Goal: Information Seeking & Learning: Learn about a topic

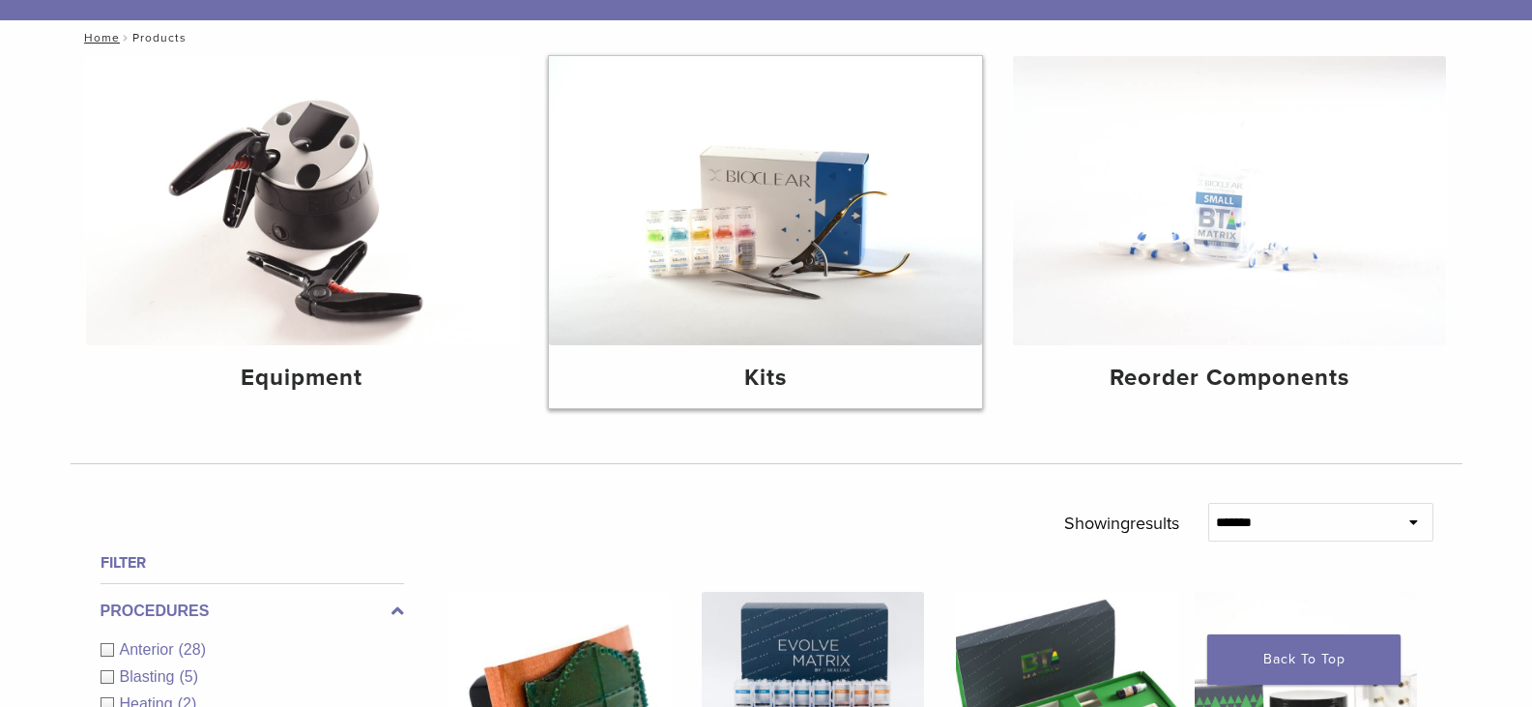
scroll to position [193, 0]
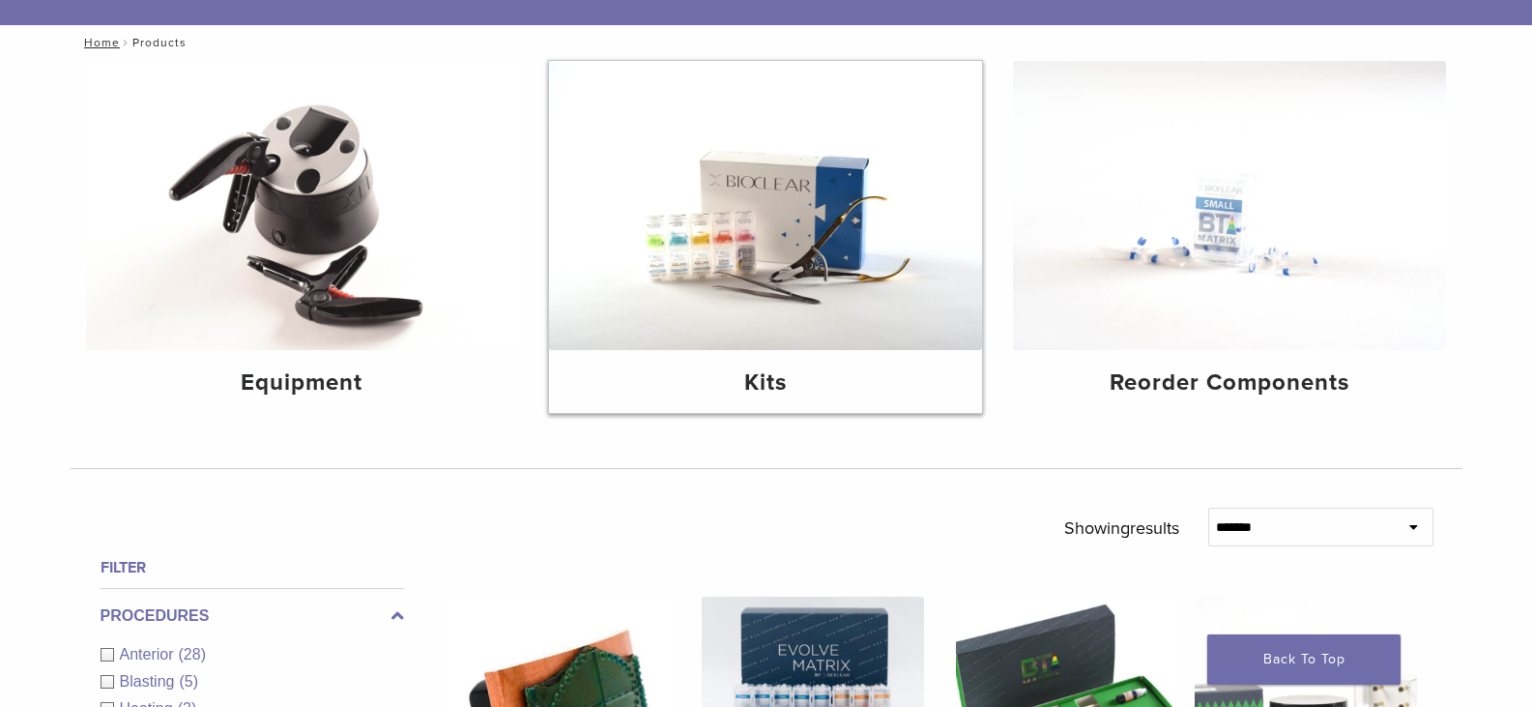
click at [761, 280] on img at bounding box center [765, 205] width 433 height 289
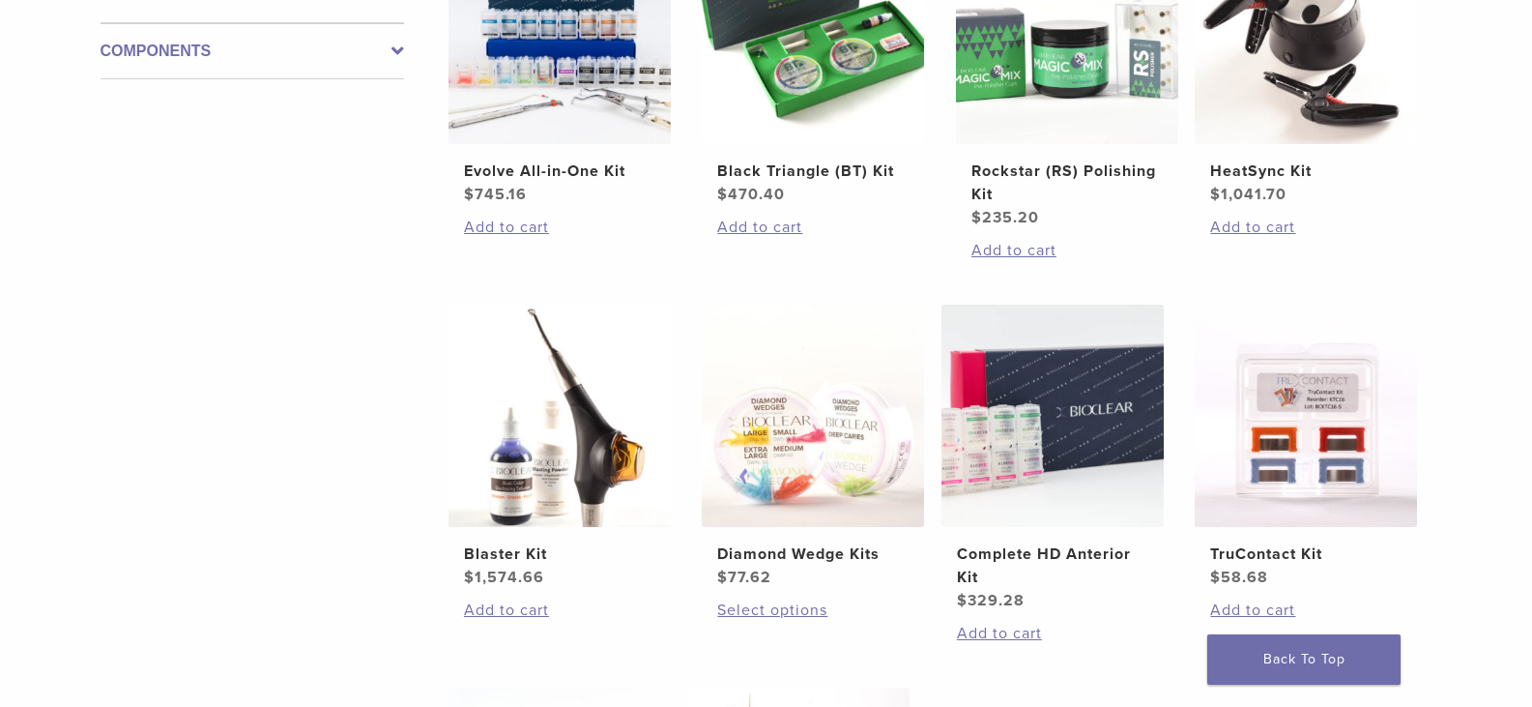
scroll to position [483, 0]
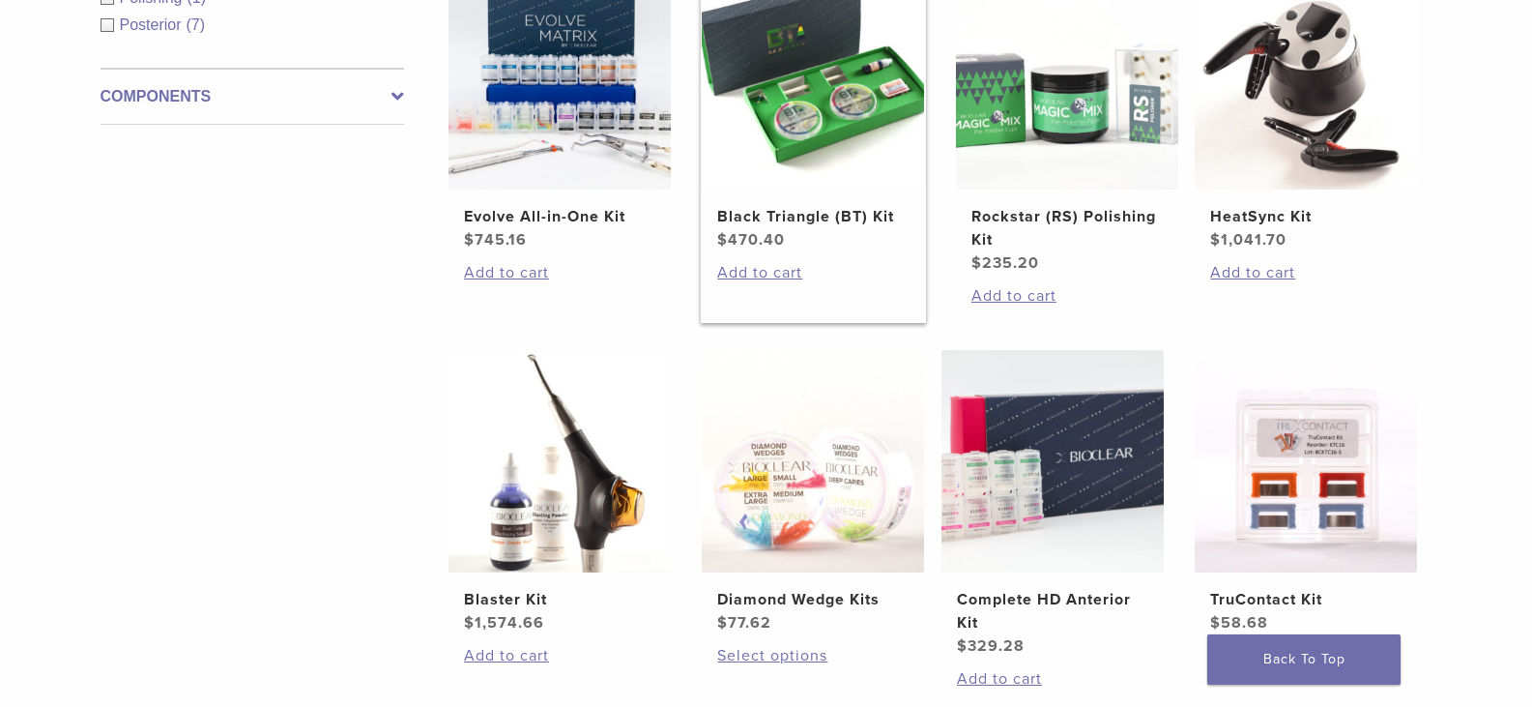
click at [810, 126] on img at bounding box center [813, 78] width 222 height 222
click at [1038, 480] on img at bounding box center [1052, 461] width 222 height 222
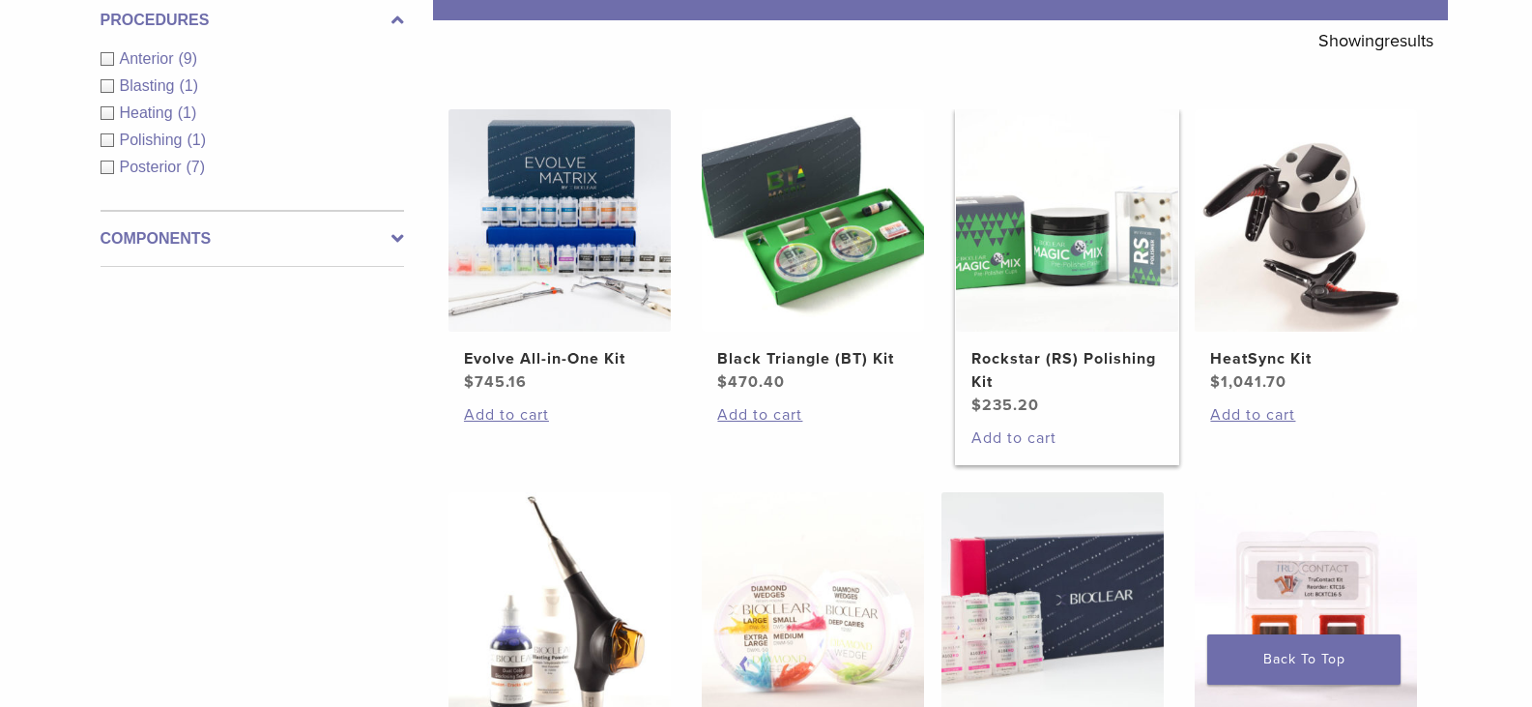
scroll to position [387, 0]
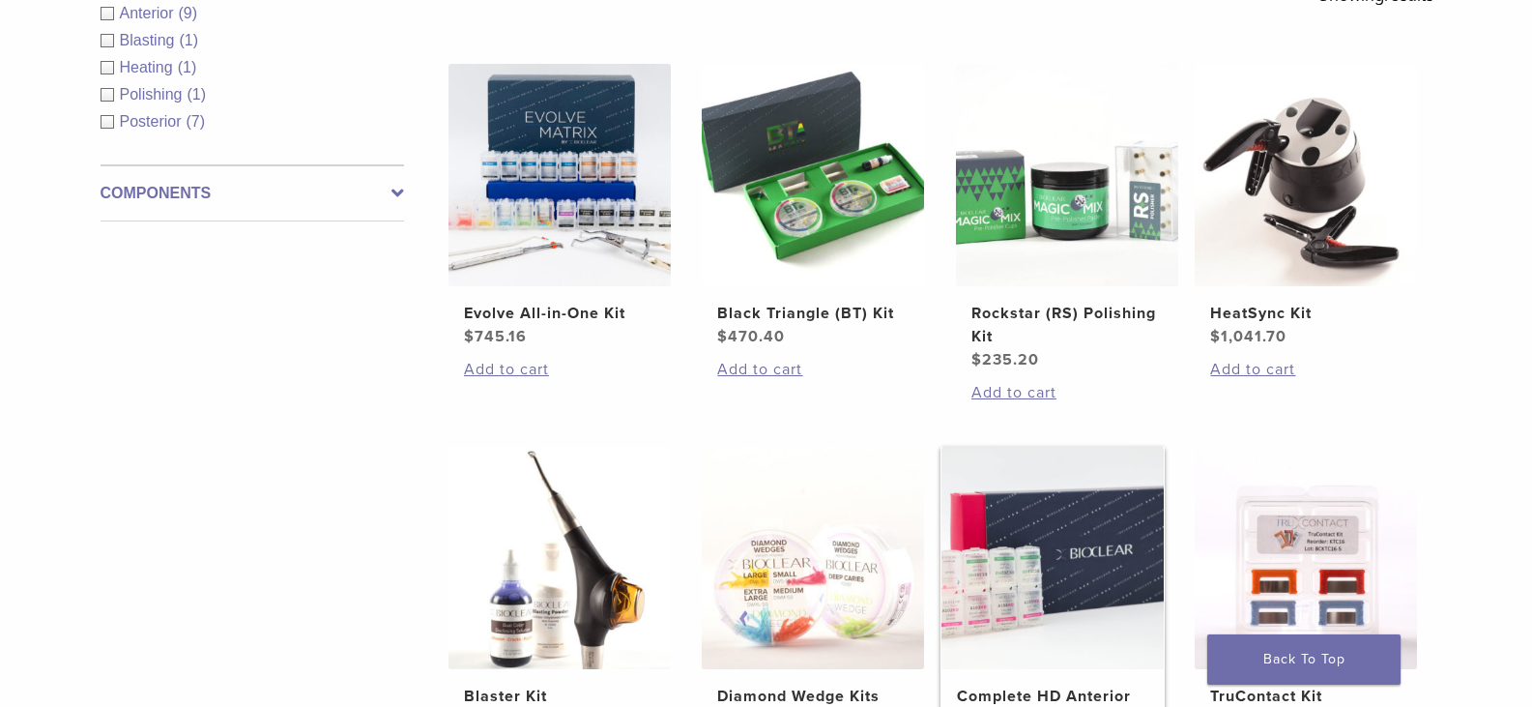
click at [1039, 569] on img at bounding box center [1052, 558] width 222 height 222
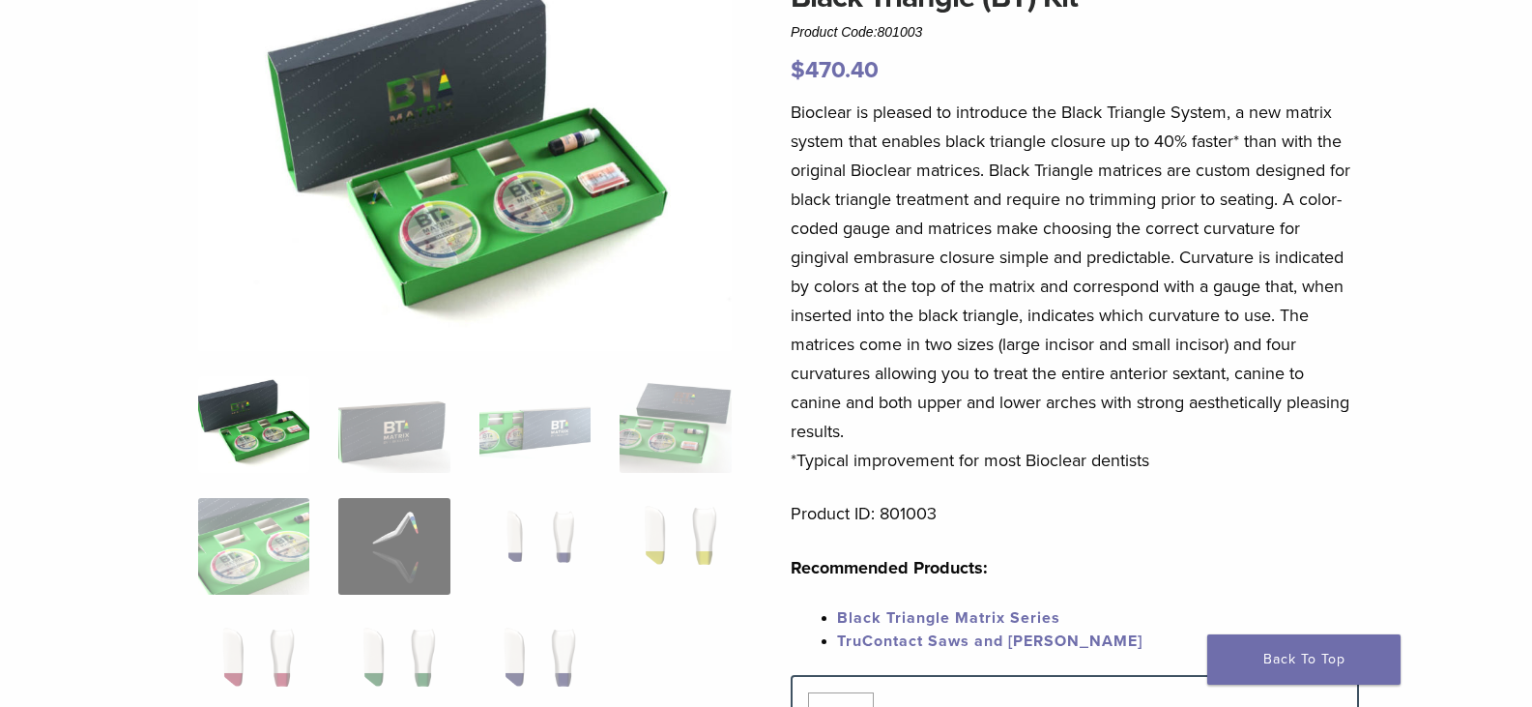
scroll to position [290, 0]
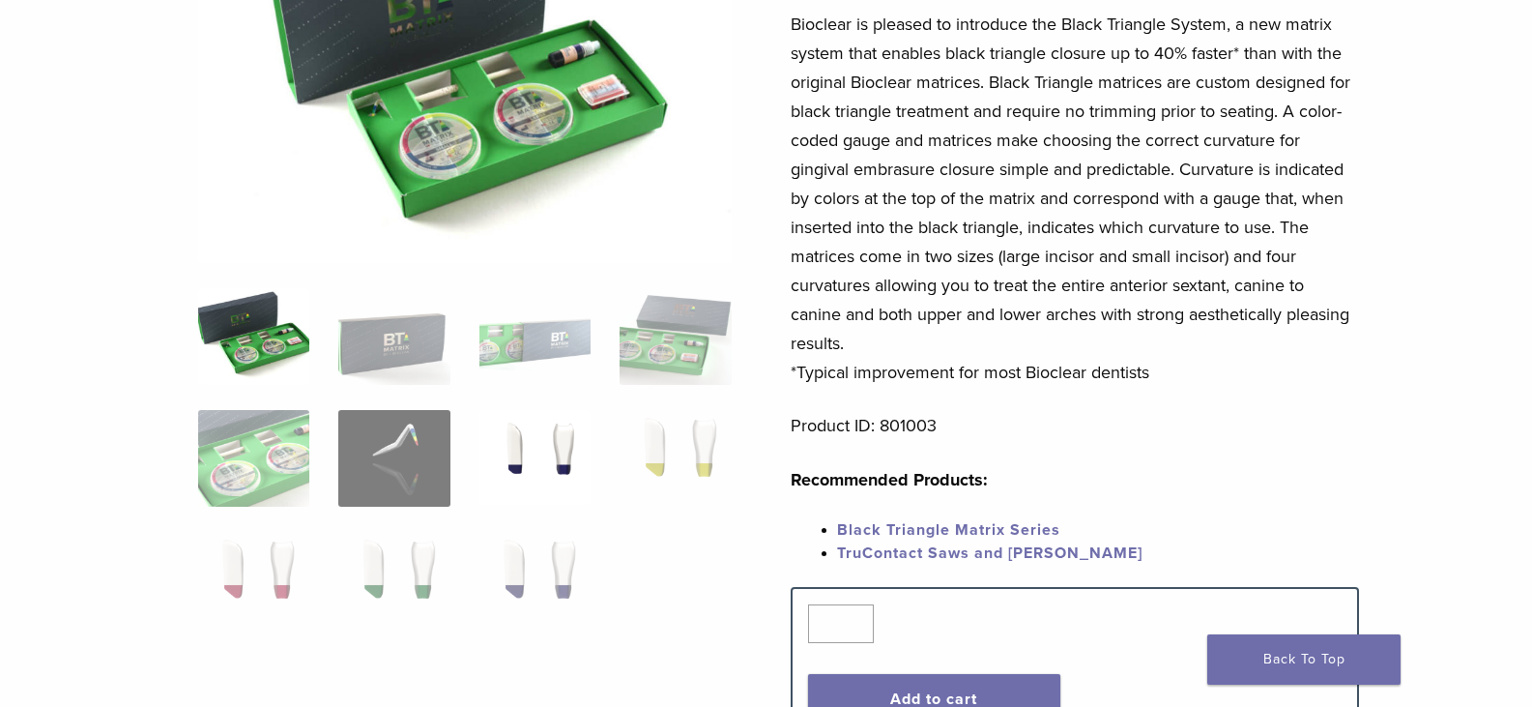
click at [535, 446] on img at bounding box center [534, 458] width 111 height 97
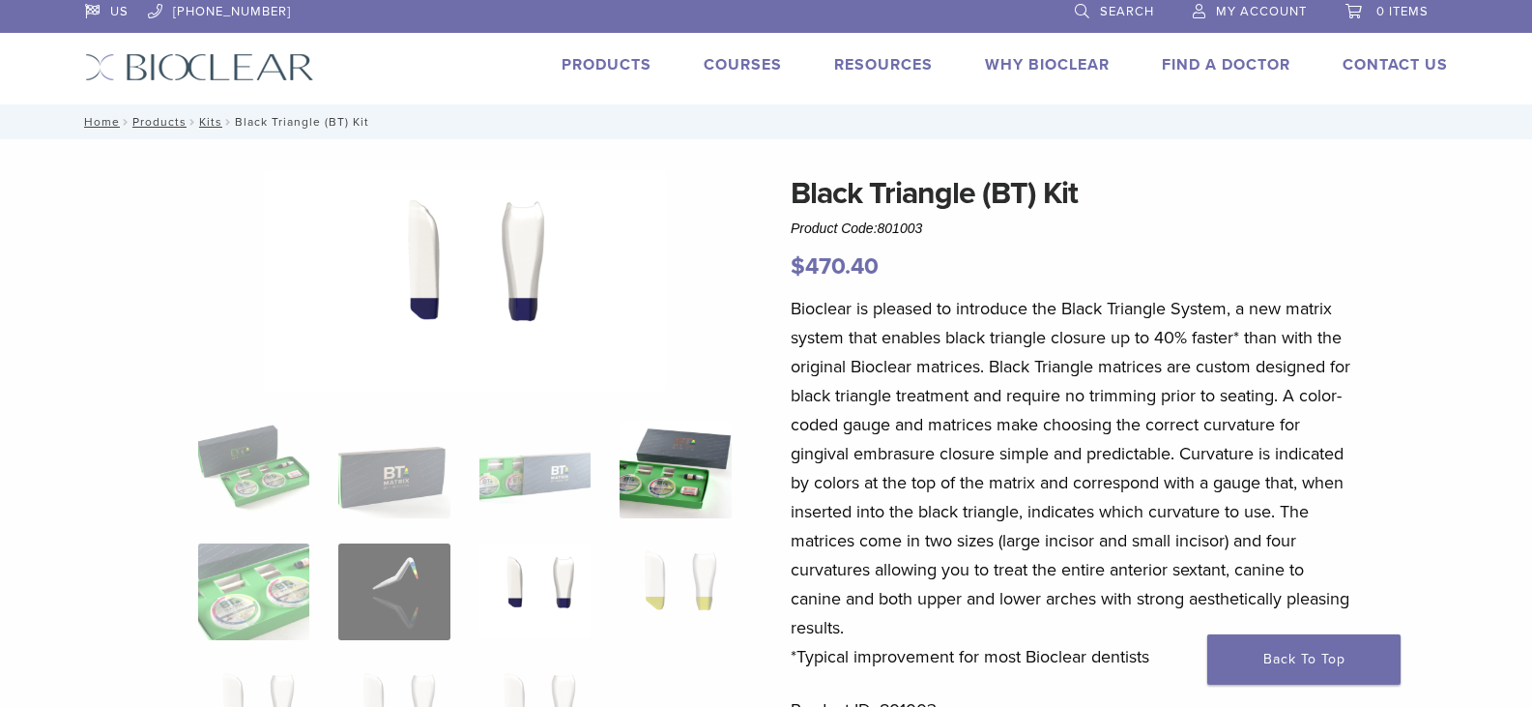
scroll to position [0, 0]
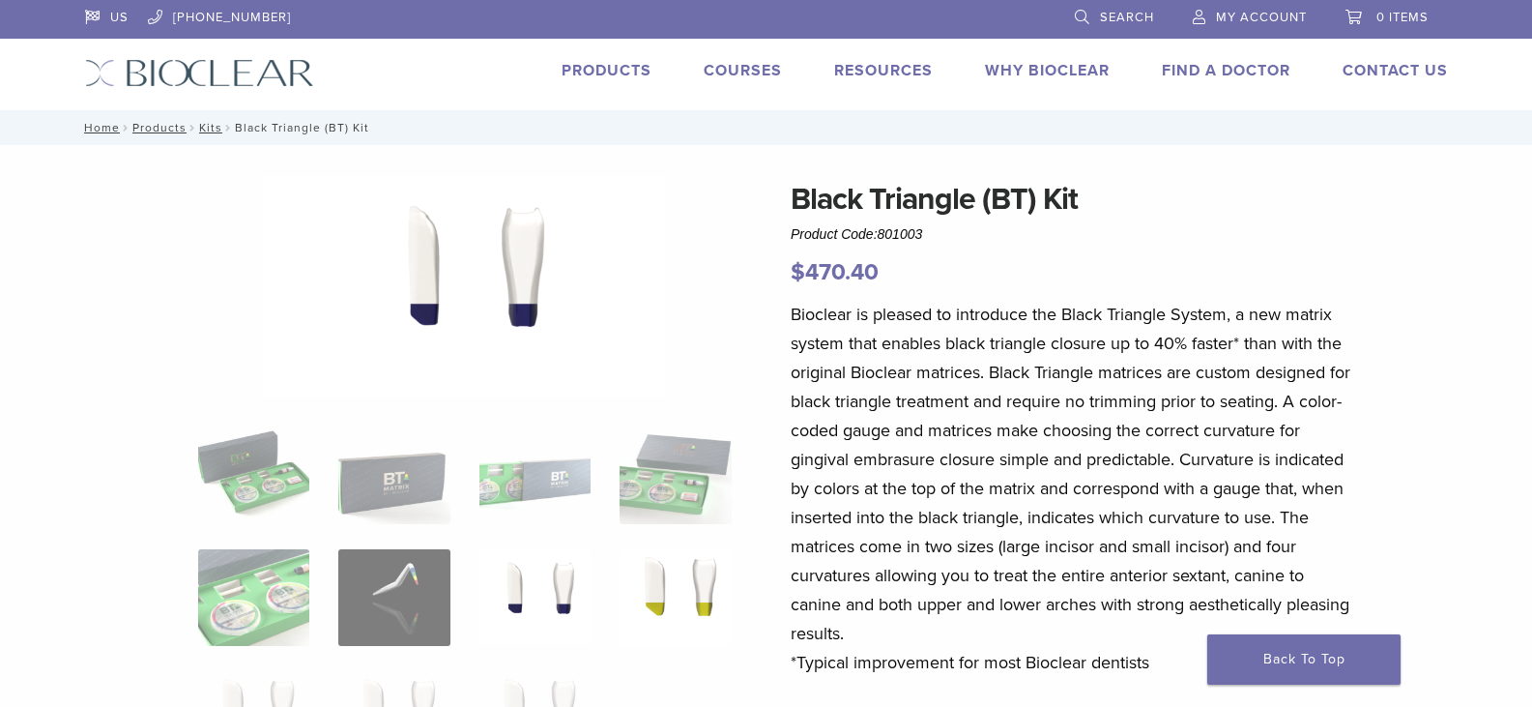
click at [653, 567] on img at bounding box center [675, 597] width 111 height 97
click at [700, 603] on img at bounding box center [675, 597] width 111 height 97
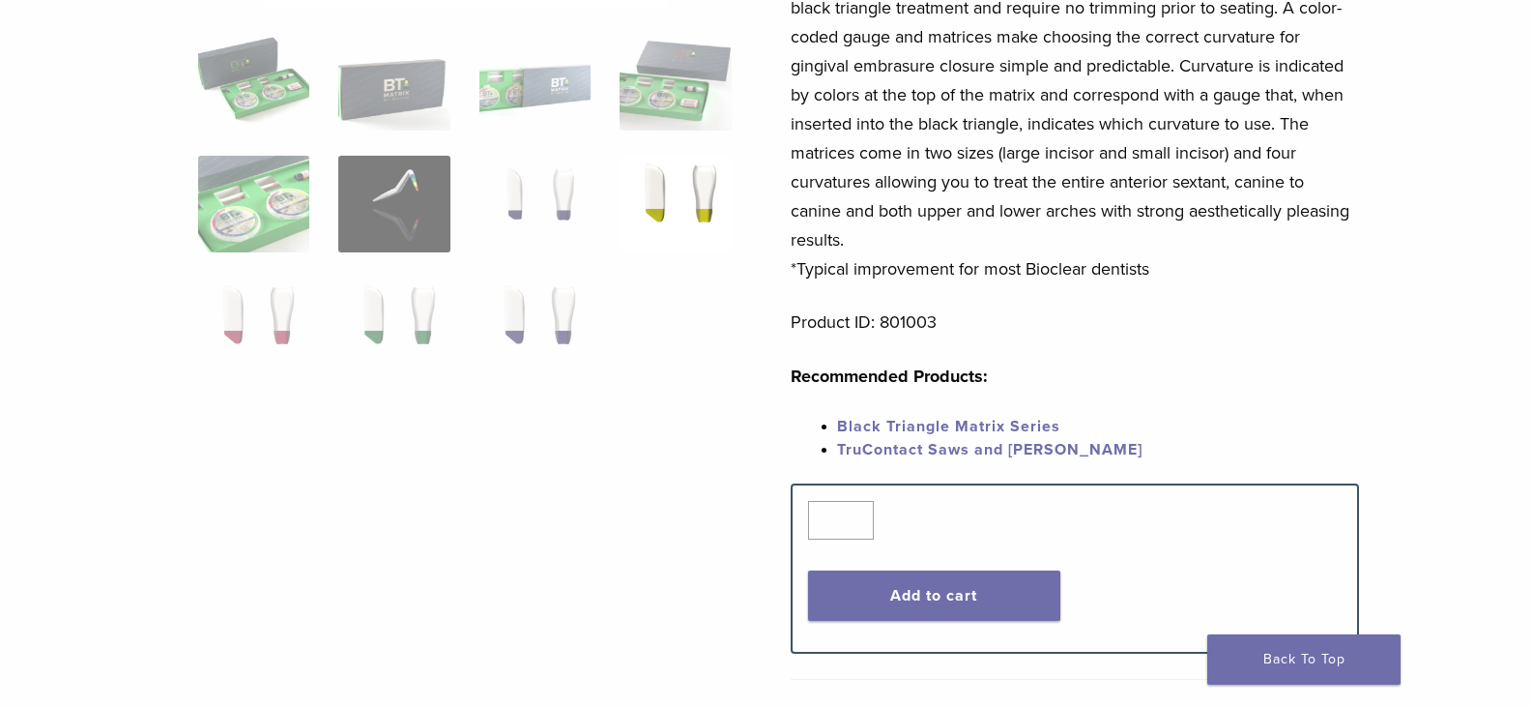
scroll to position [483, 0]
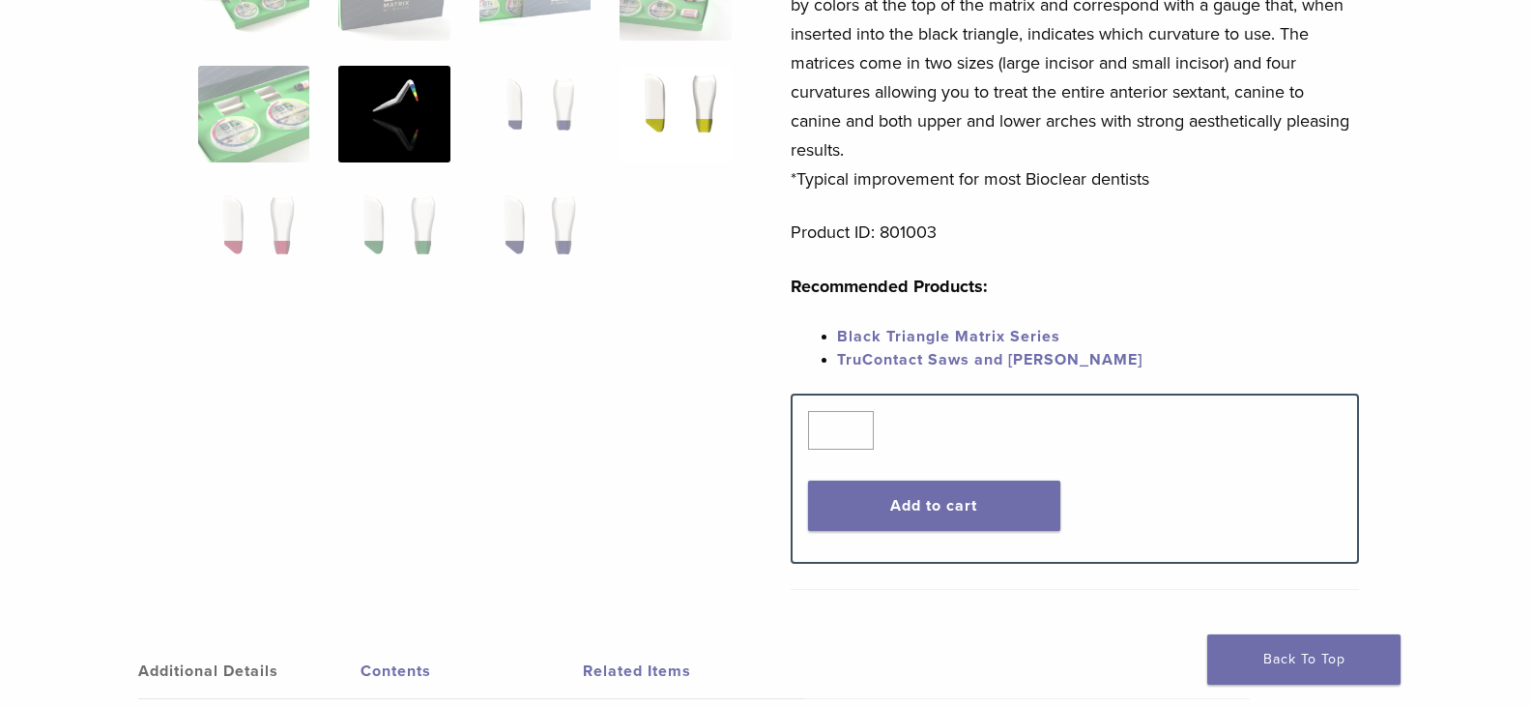
click at [399, 126] on img at bounding box center [393, 114] width 111 height 97
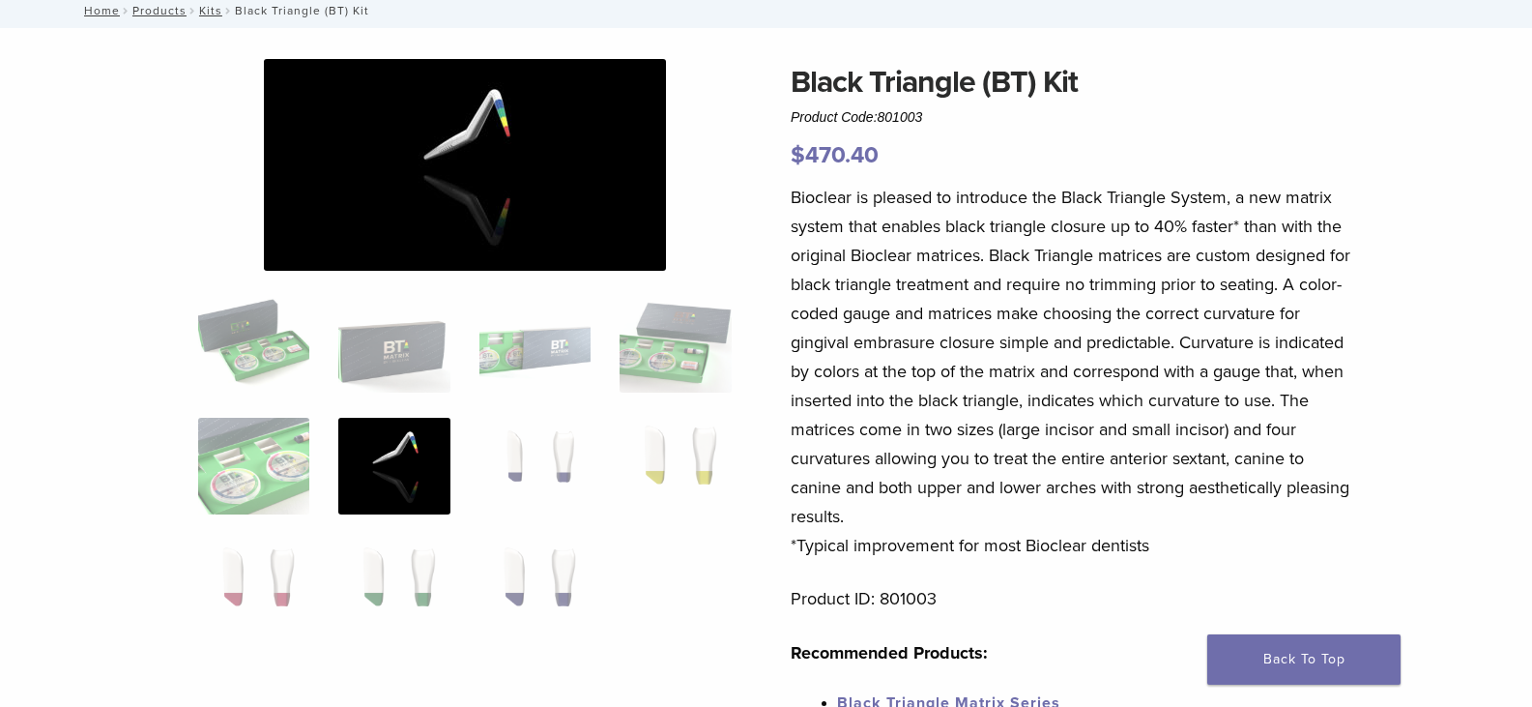
scroll to position [82, 0]
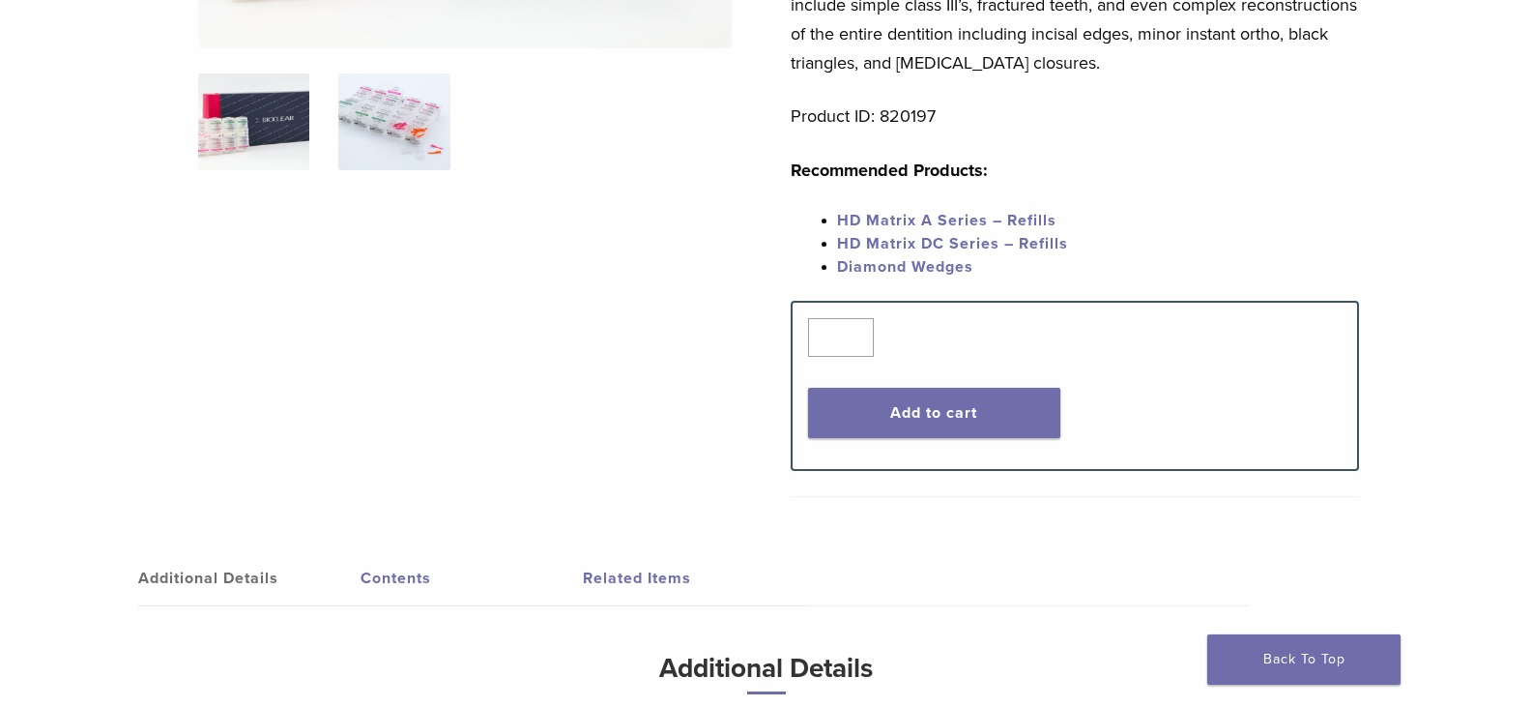
click at [379, 93] on img at bounding box center [393, 121] width 111 height 97
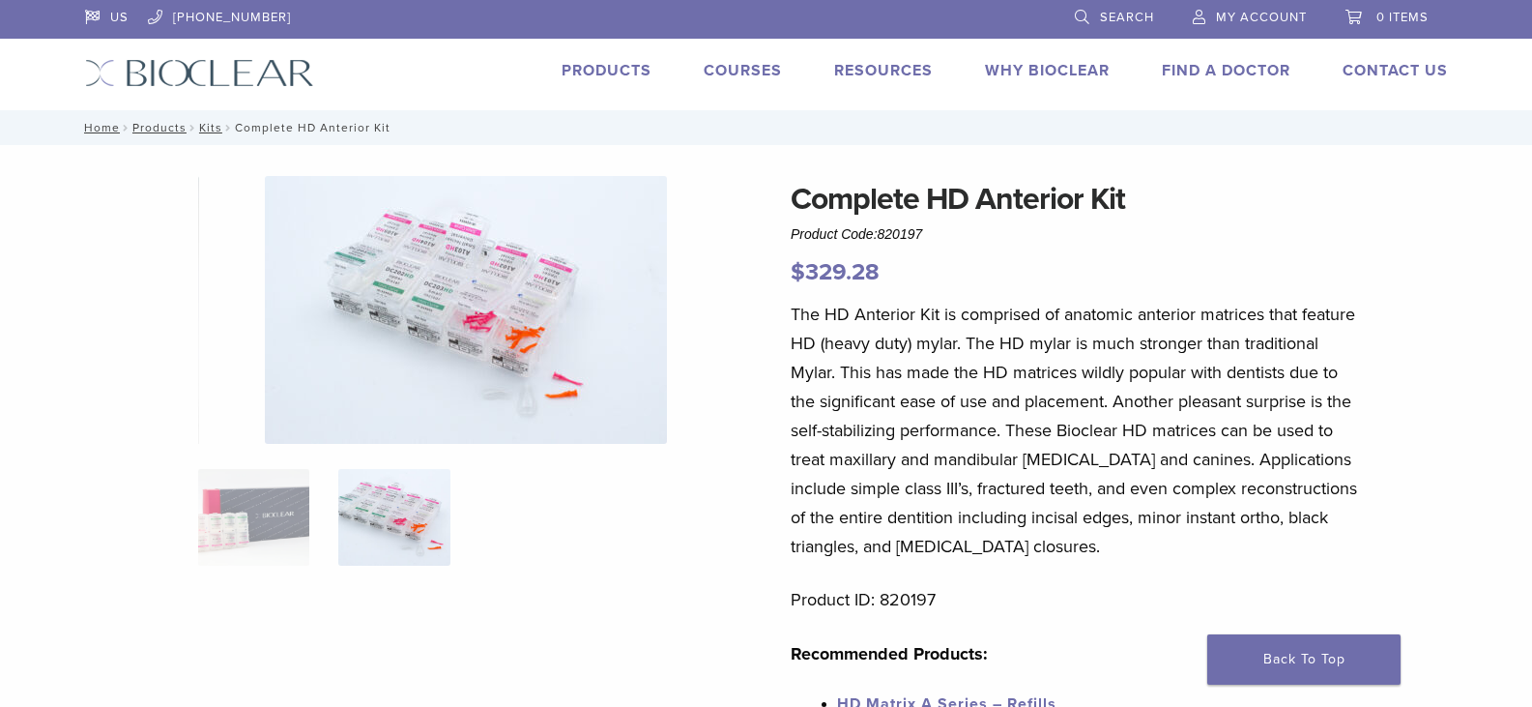
click at [415, 281] on img at bounding box center [466, 310] width 402 height 268
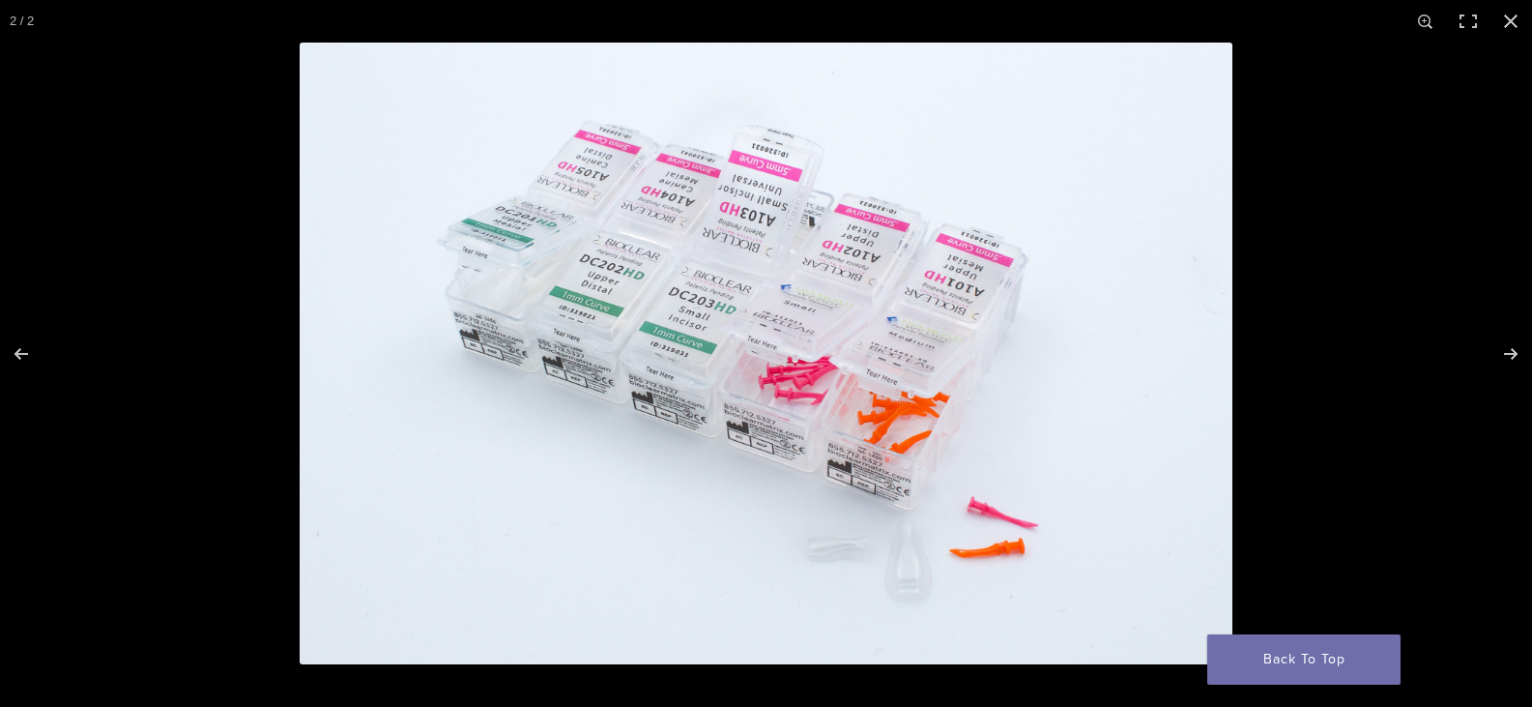
click at [919, 572] on img at bounding box center [766, 353] width 933 height 621
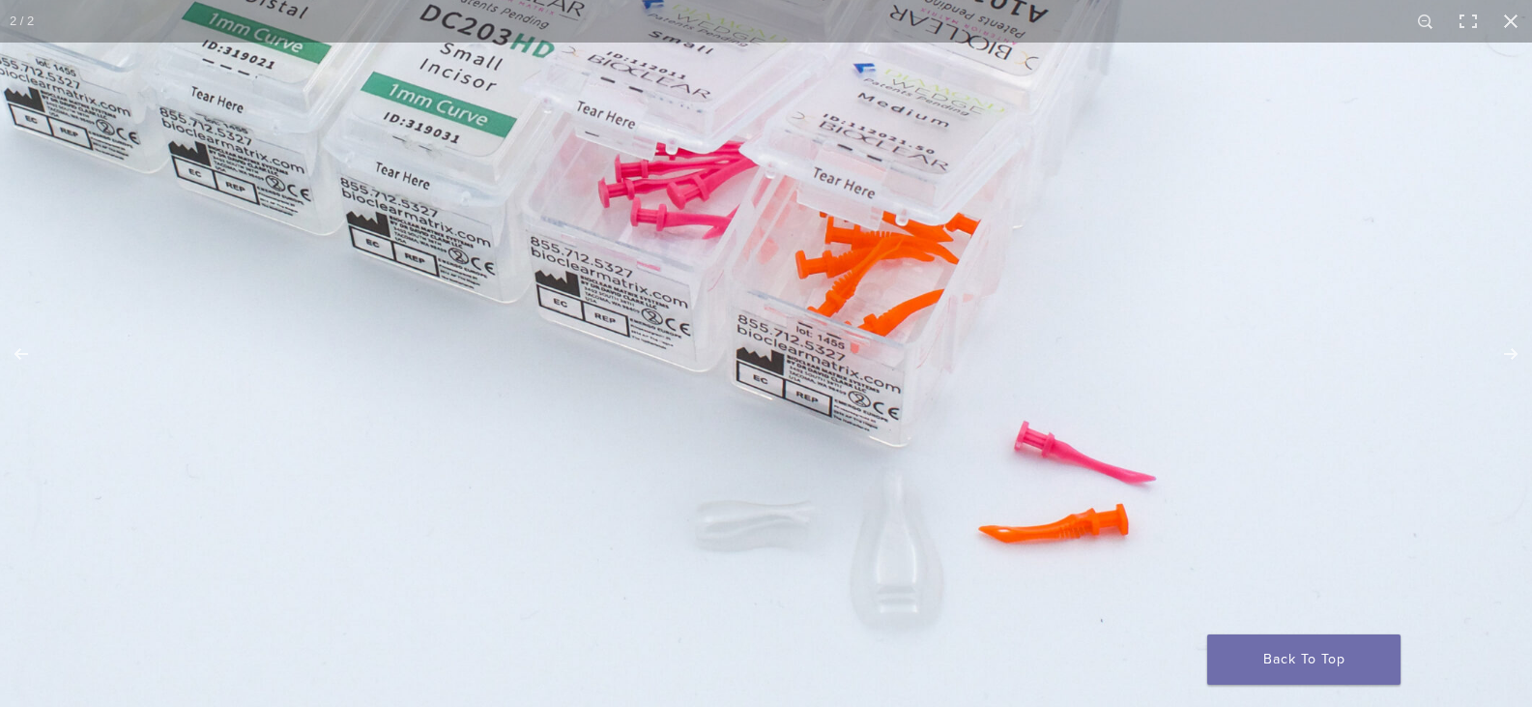
click at [624, 263] on img at bounding box center [614, 136] width 1856 height 1237
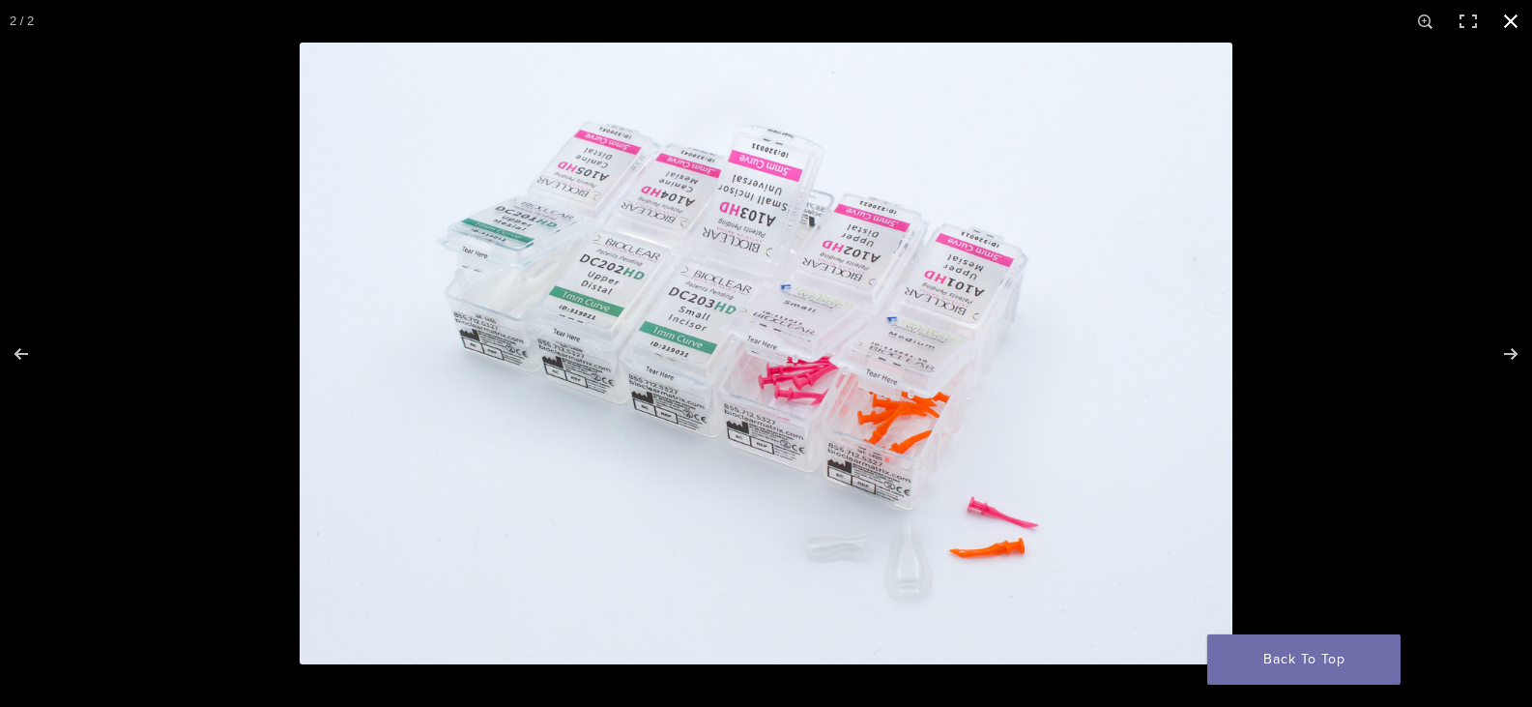
click at [1511, 20] on button "Close (Esc)" at bounding box center [1510, 21] width 43 height 43
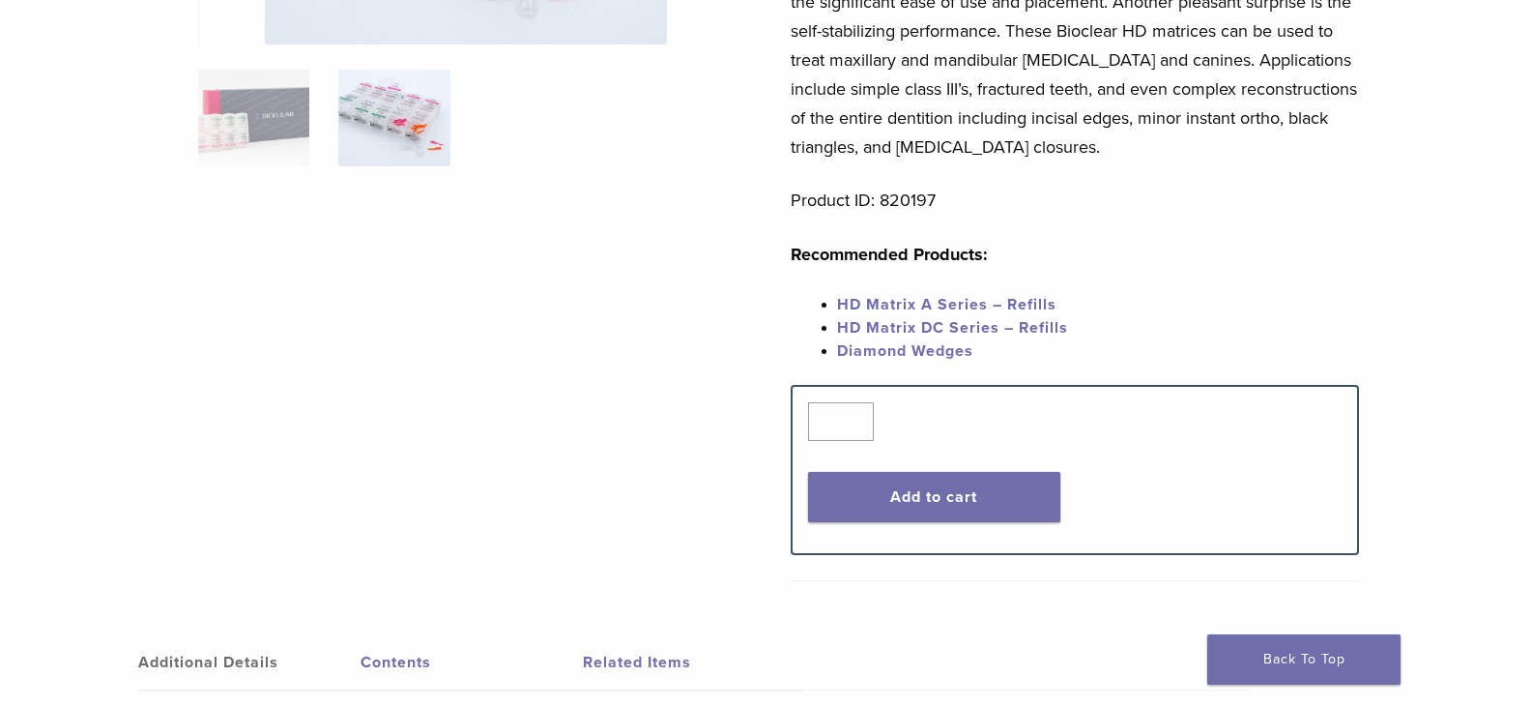
scroll to position [483, 0]
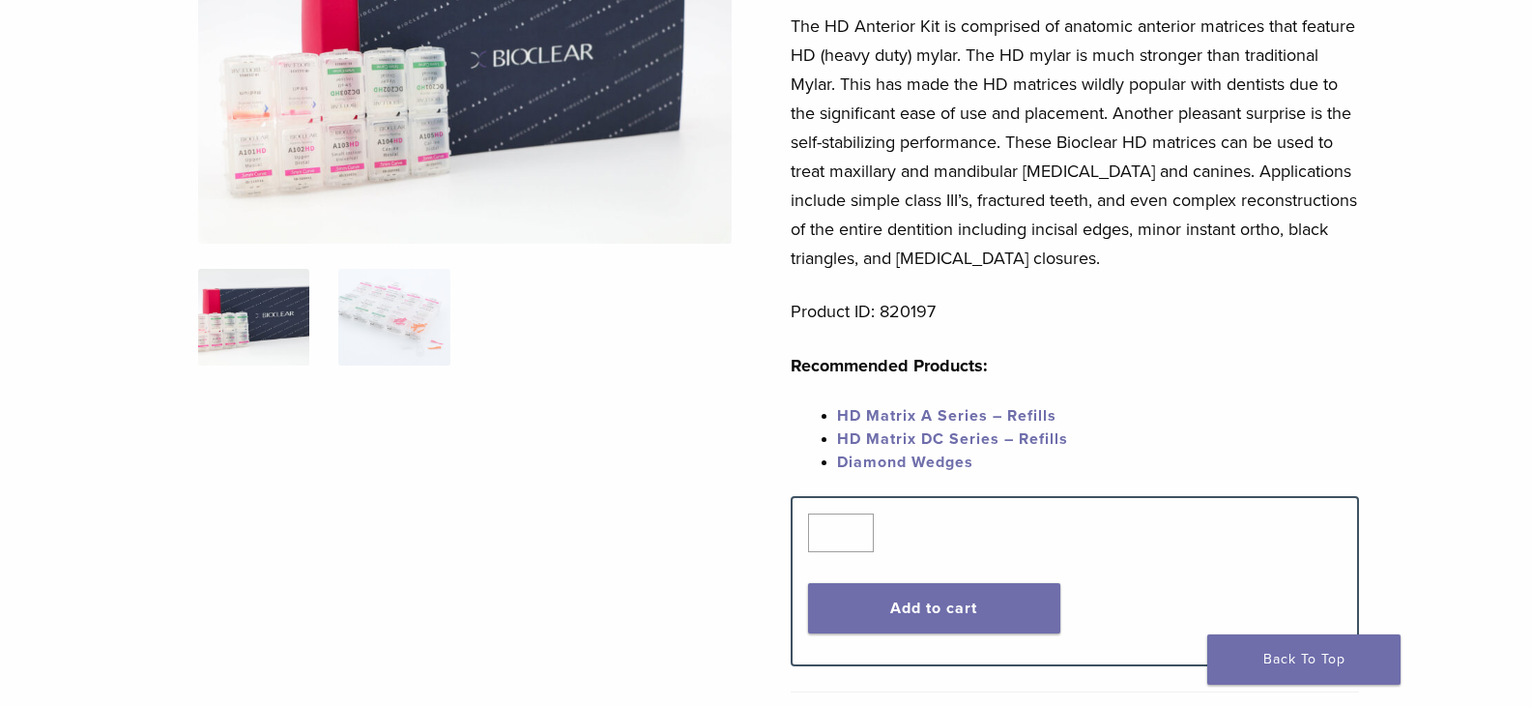
scroll to position [290, 0]
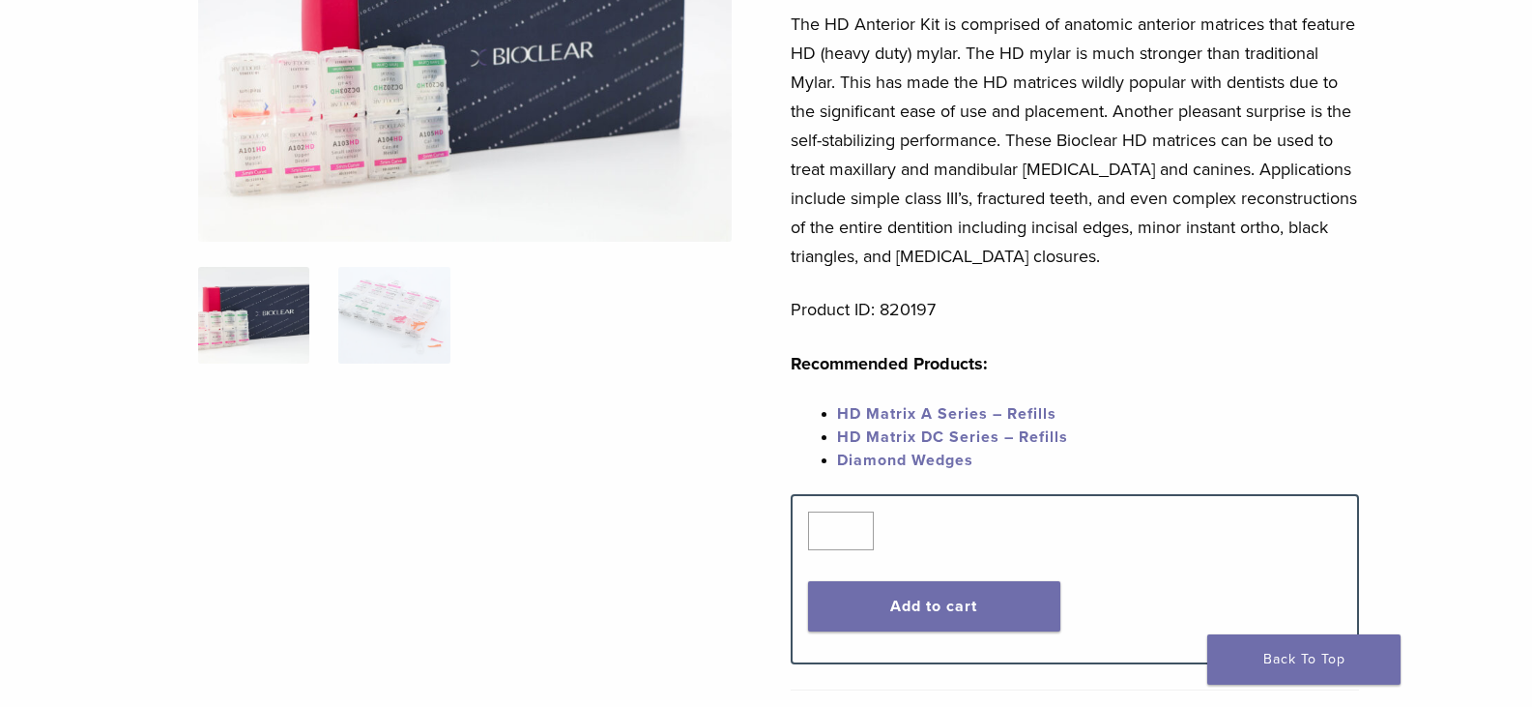
click at [966, 416] on link "HD Matrix A Series – Refills" at bounding box center [946, 413] width 219 height 19
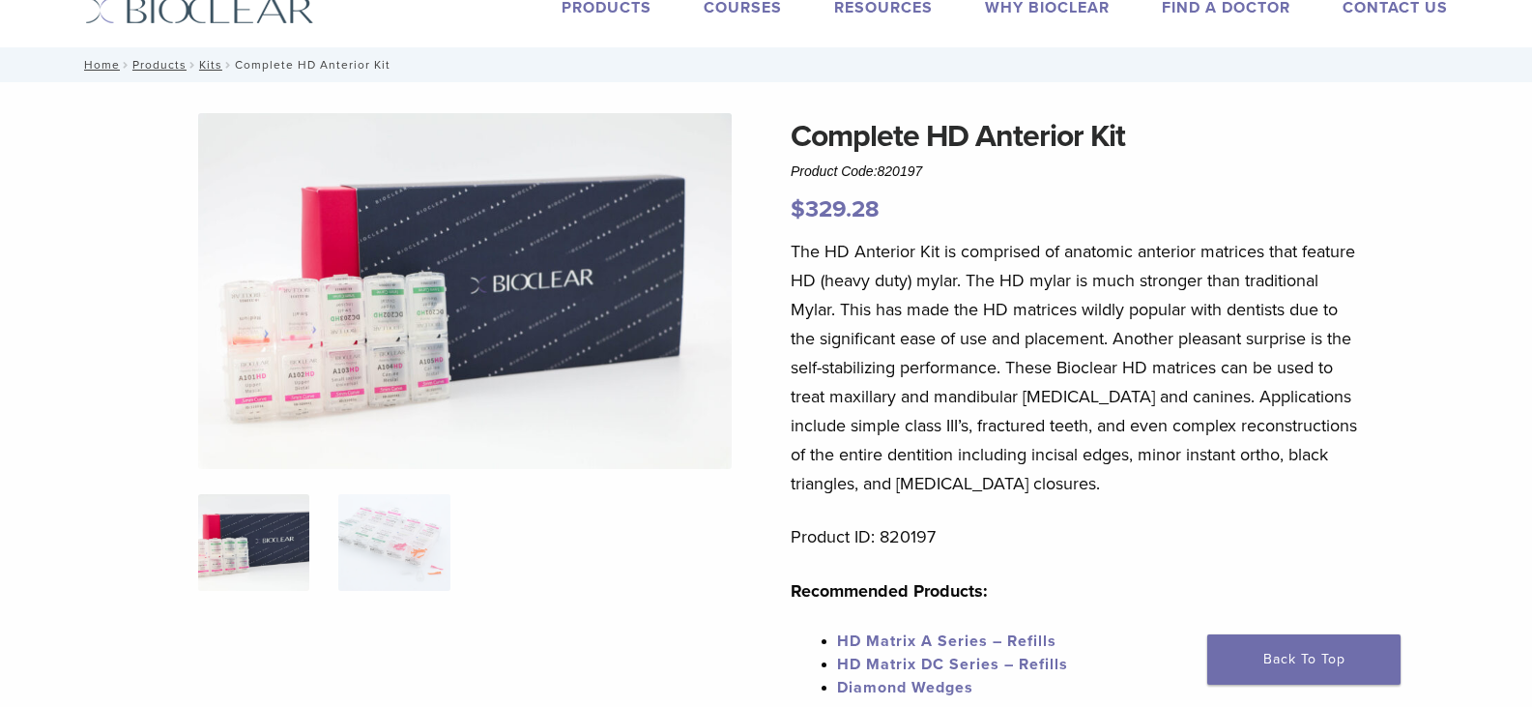
scroll to position [97, 0]
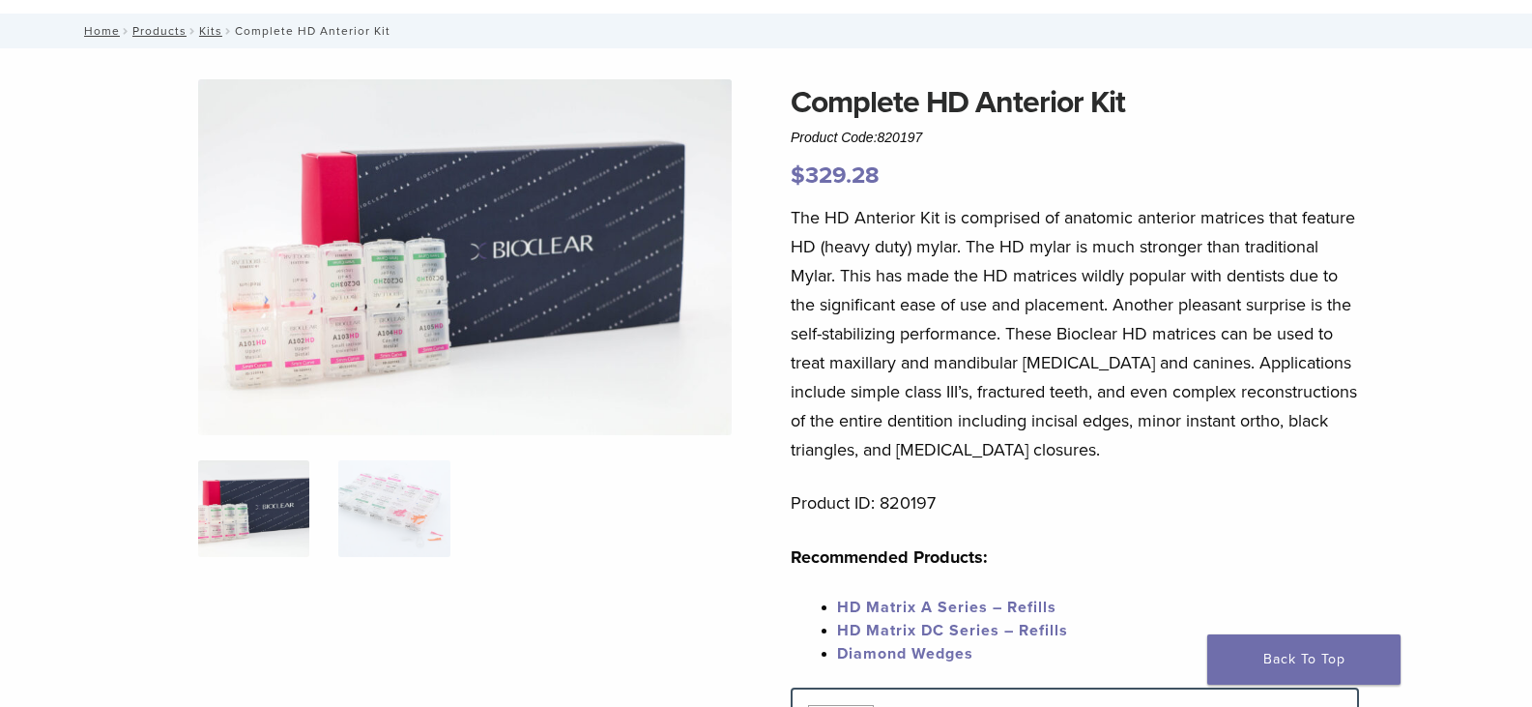
click at [1012, 607] on link "HD Matrix A Series – Refills" at bounding box center [946, 606] width 219 height 19
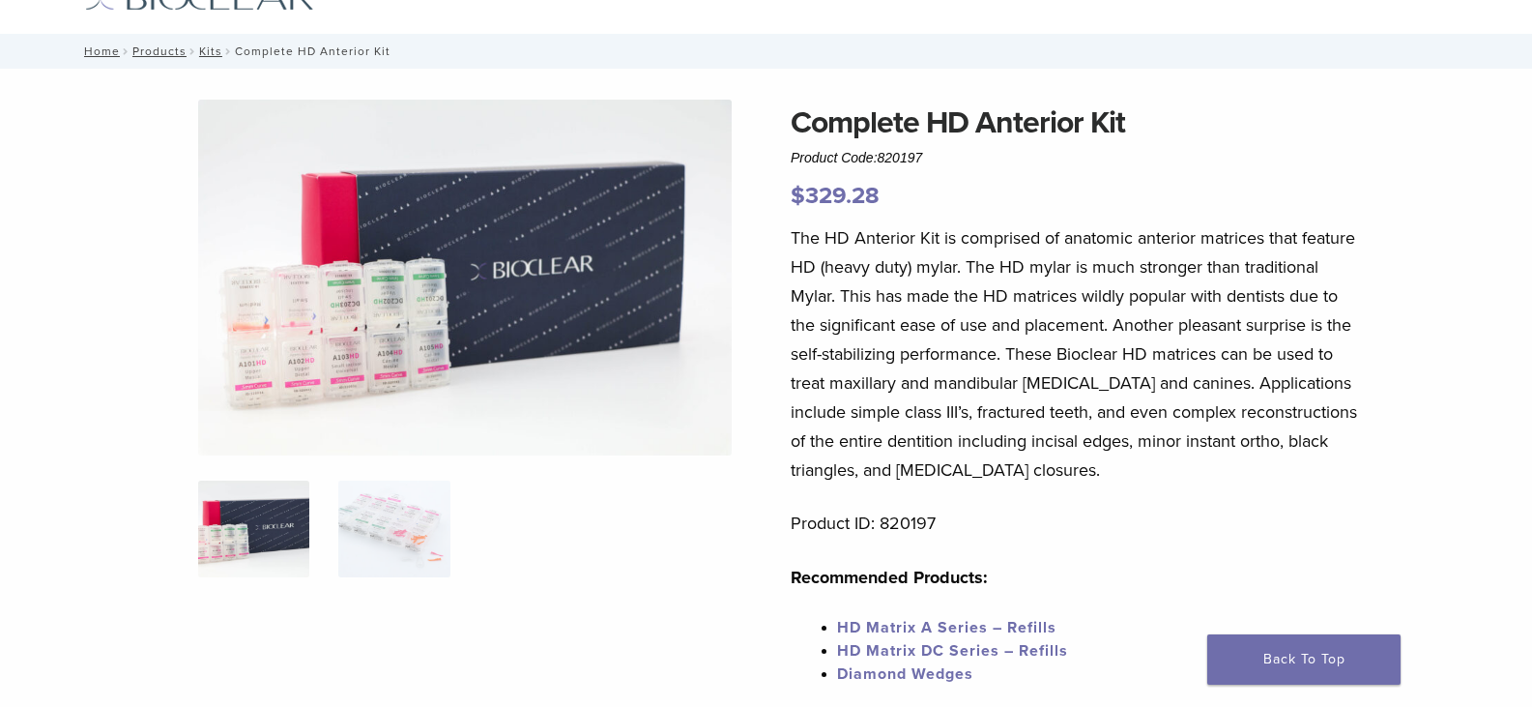
scroll to position [193, 0]
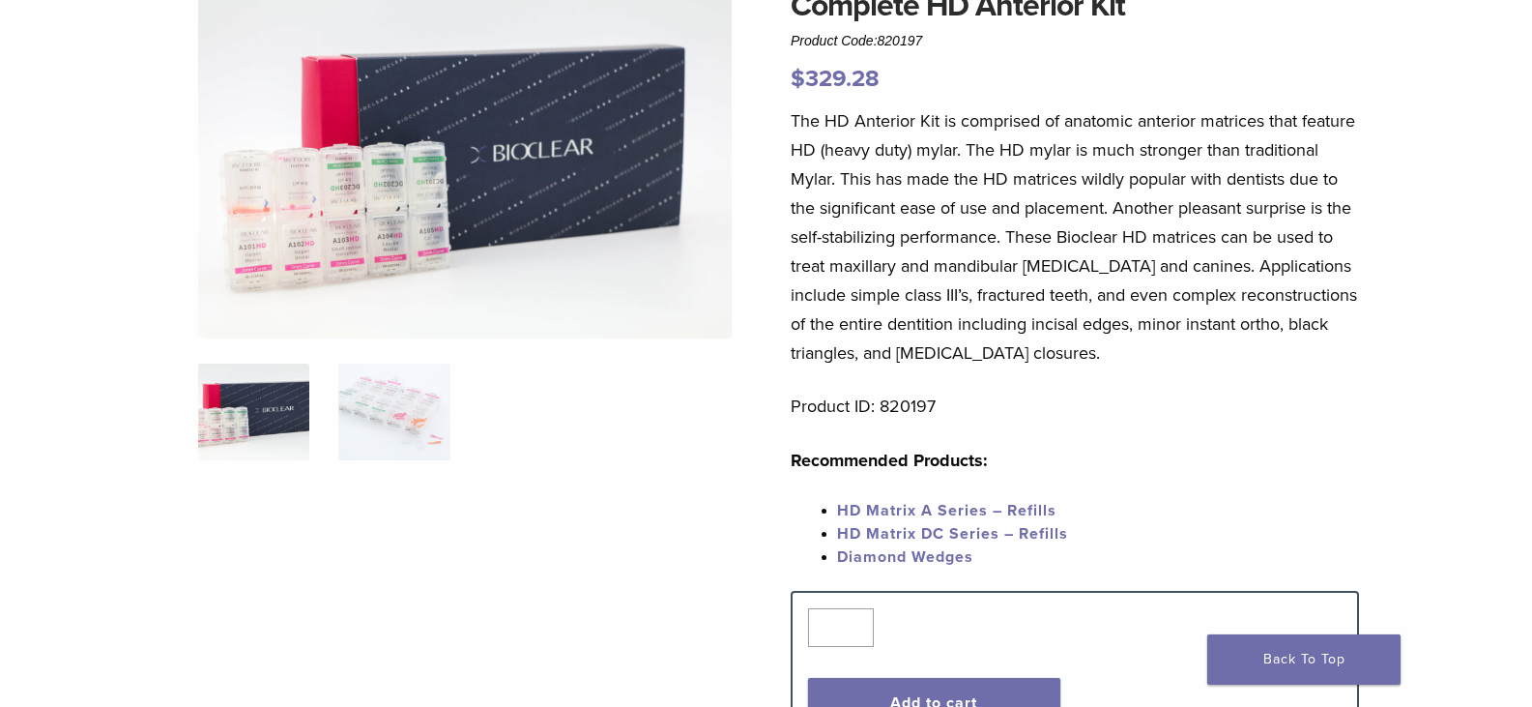
click at [1032, 535] on span "HD Matrix DC Series – Refills" at bounding box center [952, 533] width 231 height 19
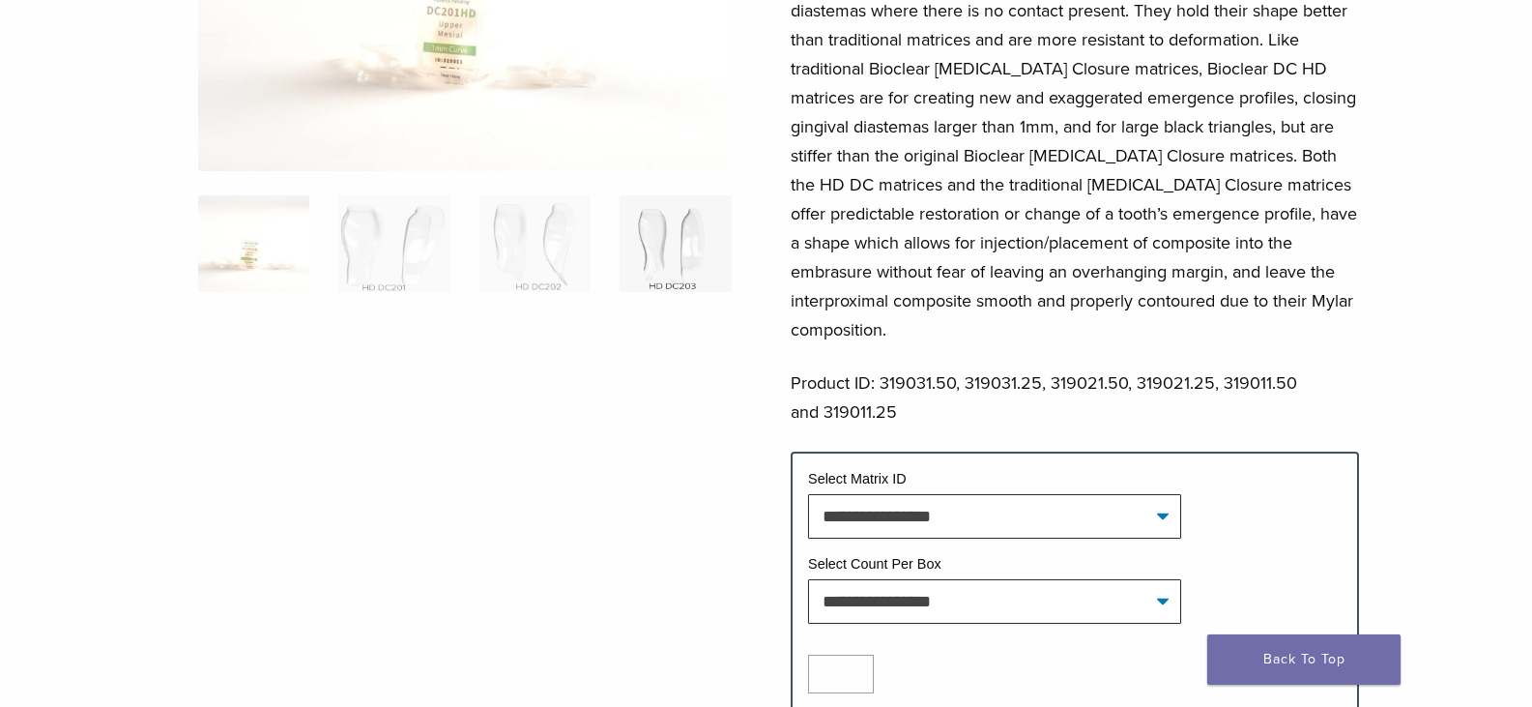
scroll to position [97, 0]
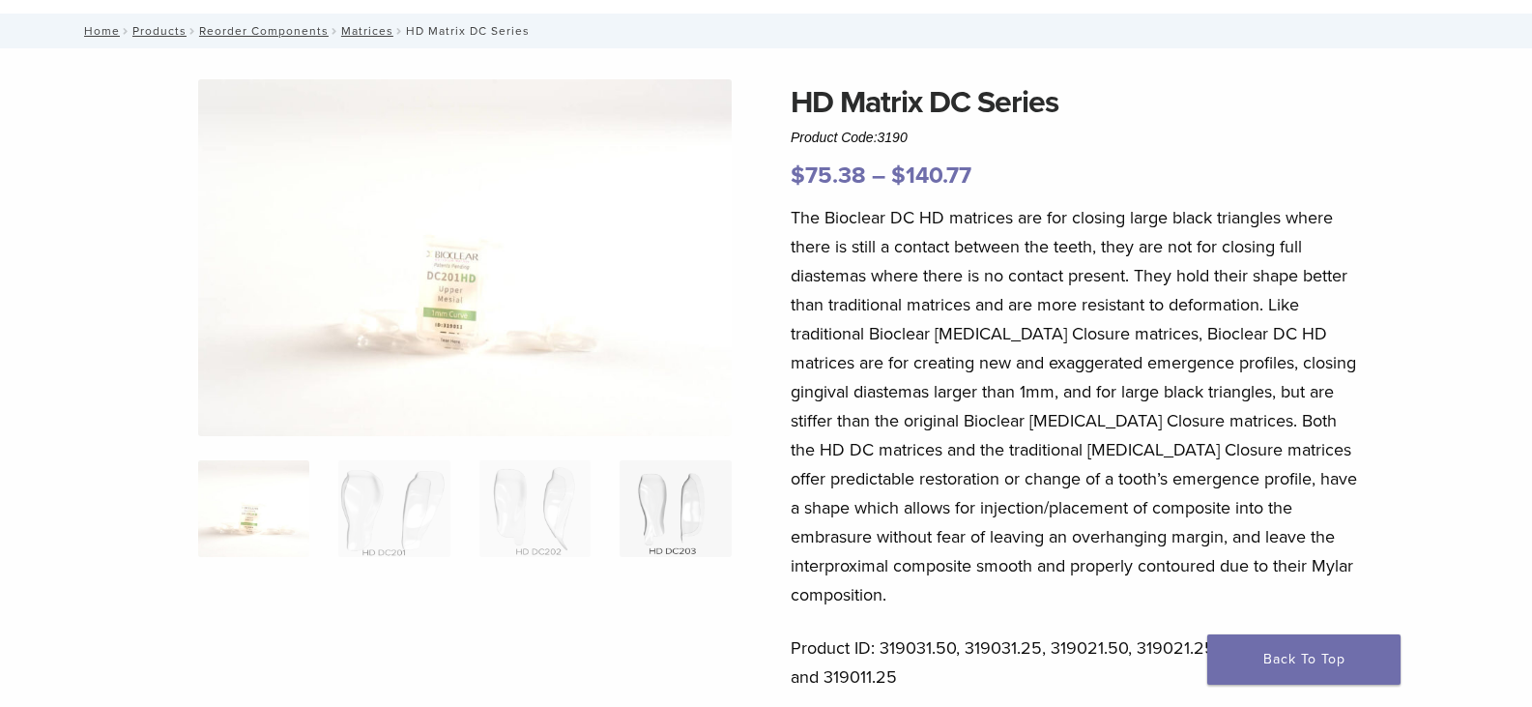
click at [680, 492] on img at bounding box center [675, 508] width 111 height 97
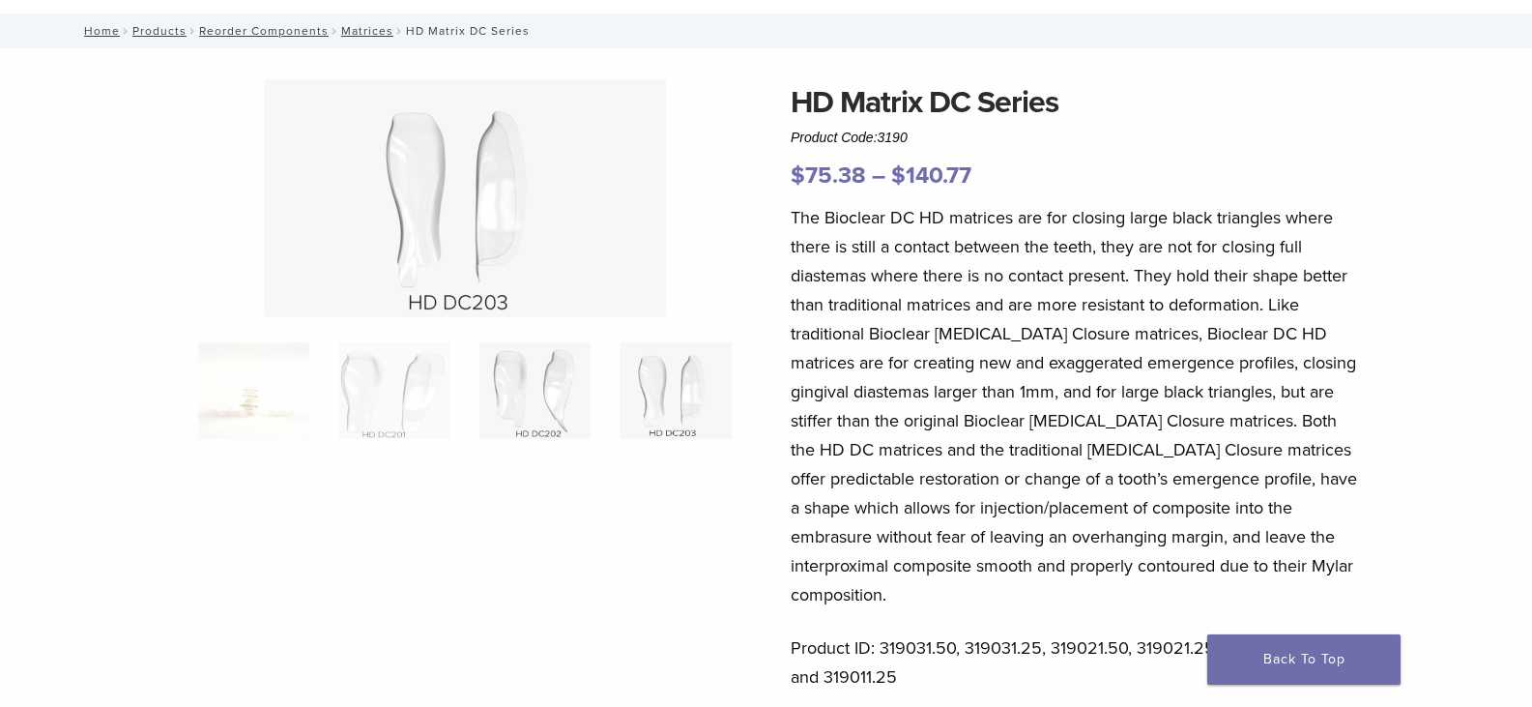
click at [529, 371] on img at bounding box center [534, 390] width 111 height 97
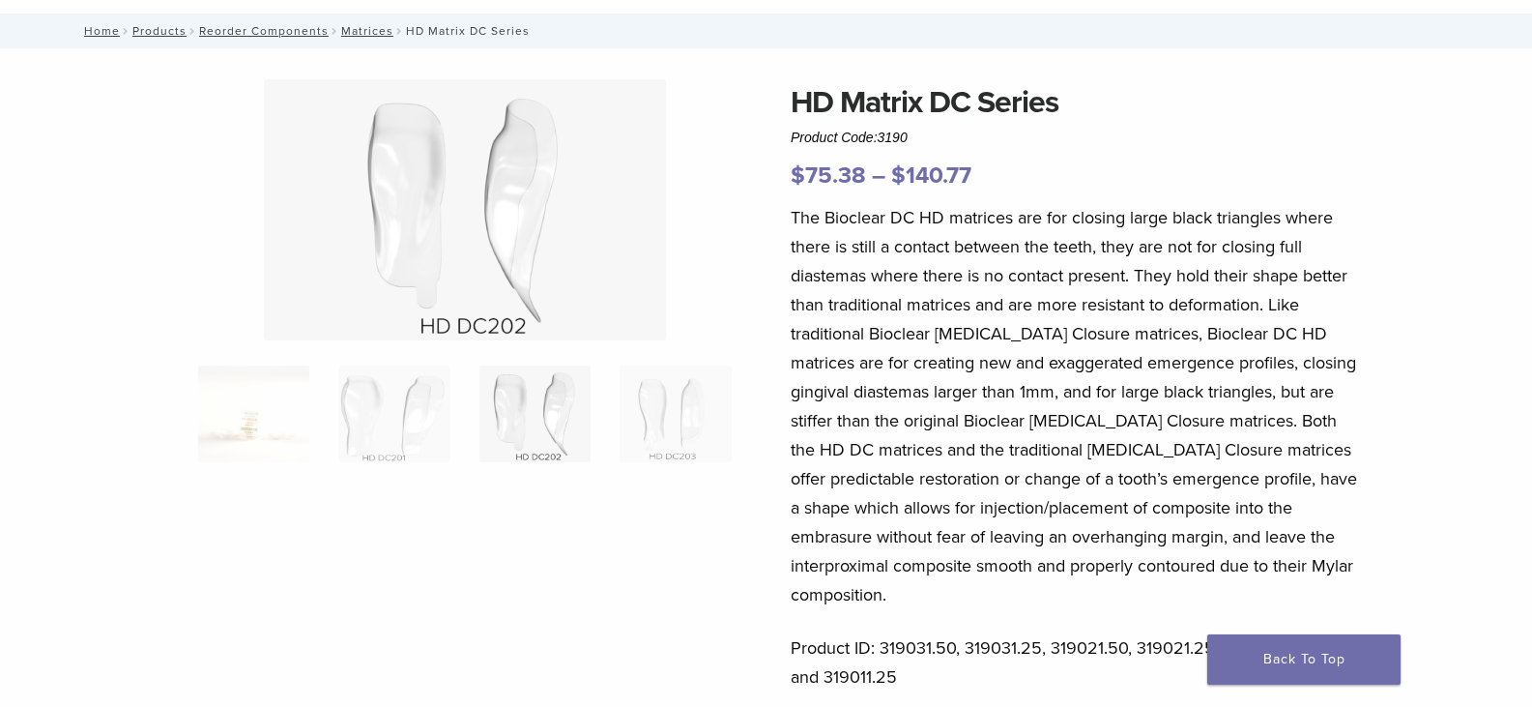
click at [1458, 506] on div "**********" at bounding box center [767, 588] width 1392 height 1018
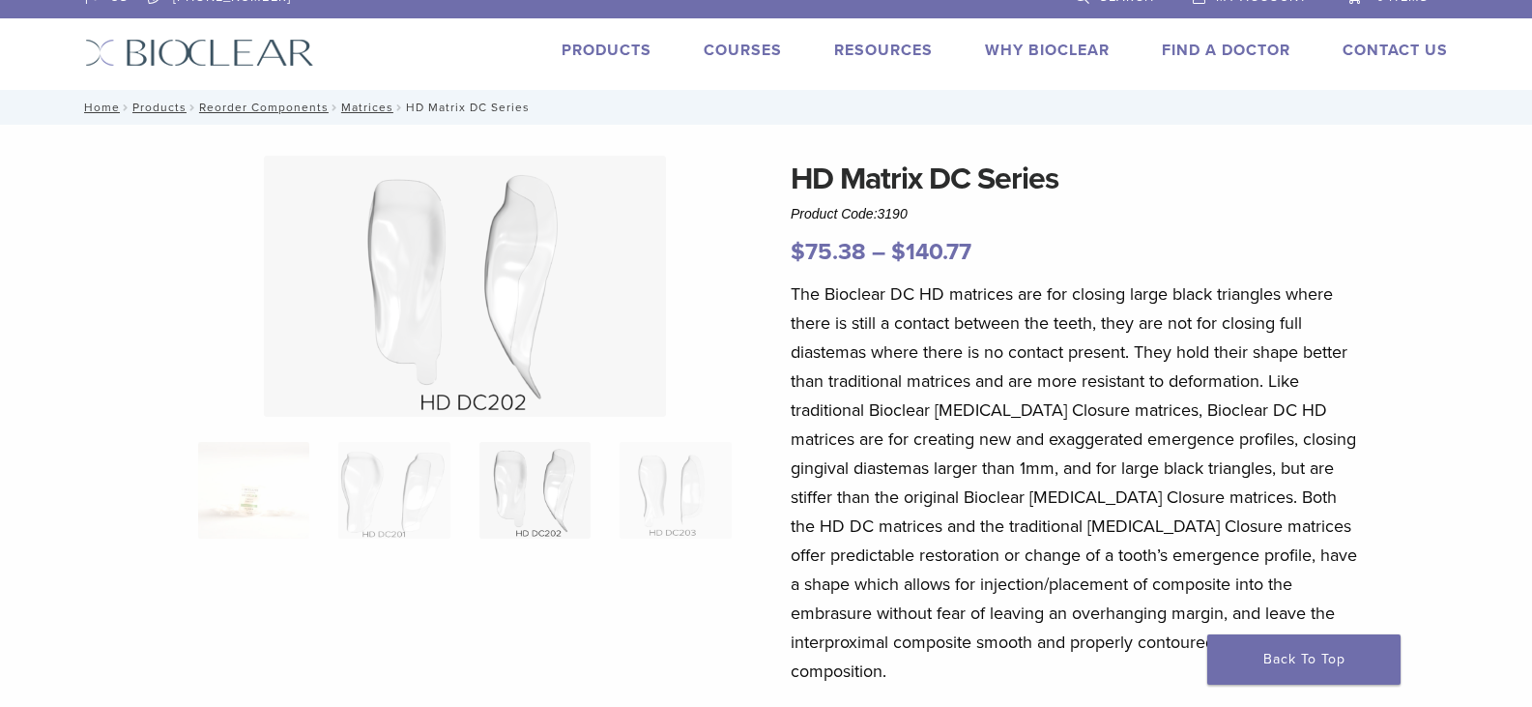
scroll to position [0, 0]
